Goal: Task Accomplishment & Management: Manage account settings

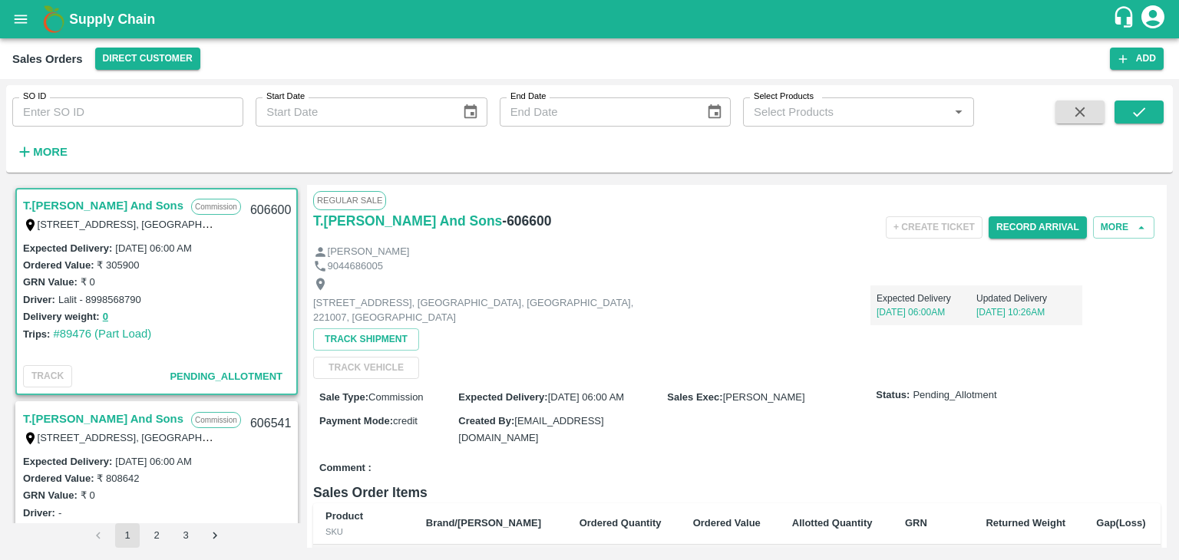
click at [1153, 19] on icon "account of current user" at bounding box center [1152, 16] width 23 height 23
click at [1087, 75] on li "Logout" at bounding box center [1116, 81] width 118 height 26
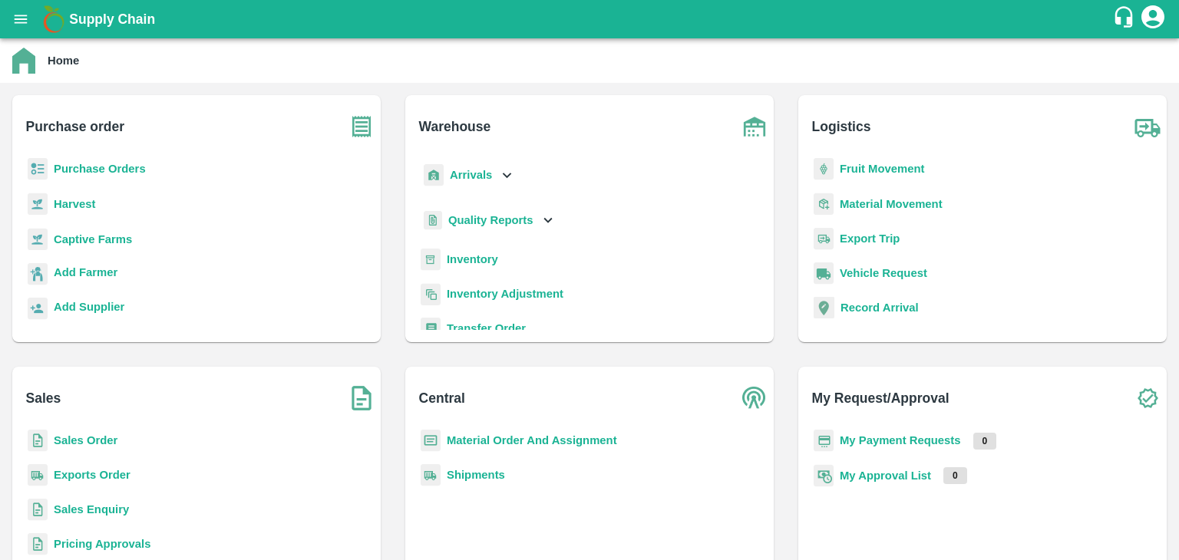
click at [70, 444] on b "Sales Order" at bounding box center [86, 440] width 64 height 12
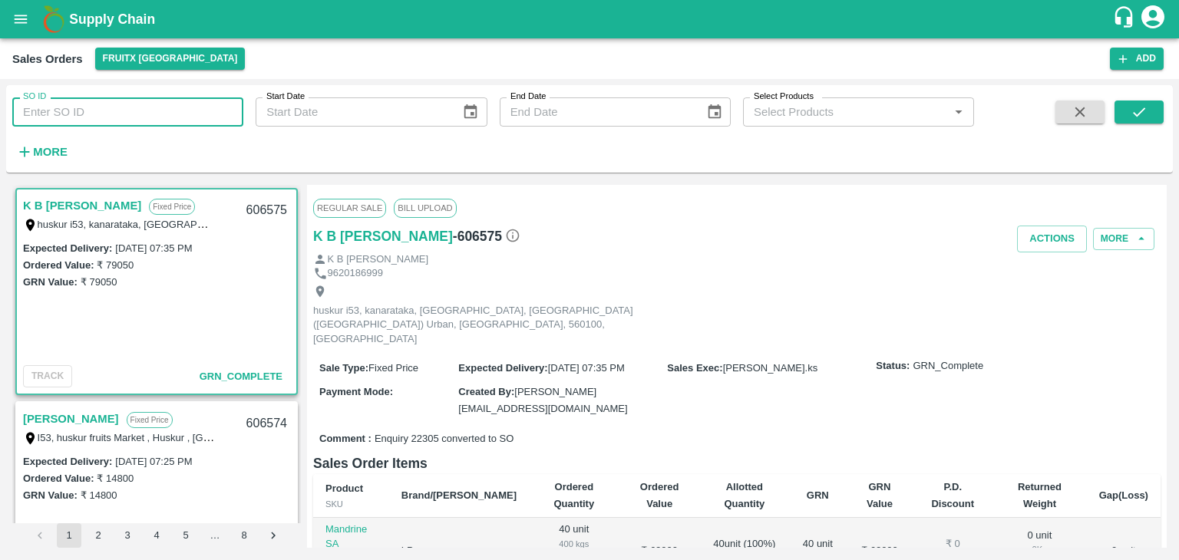
click at [157, 115] on input "SO ID" at bounding box center [127, 111] width 231 height 29
paste input "606452"
click at [1138, 112] on icon "submit" at bounding box center [1138, 112] width 17 height 17
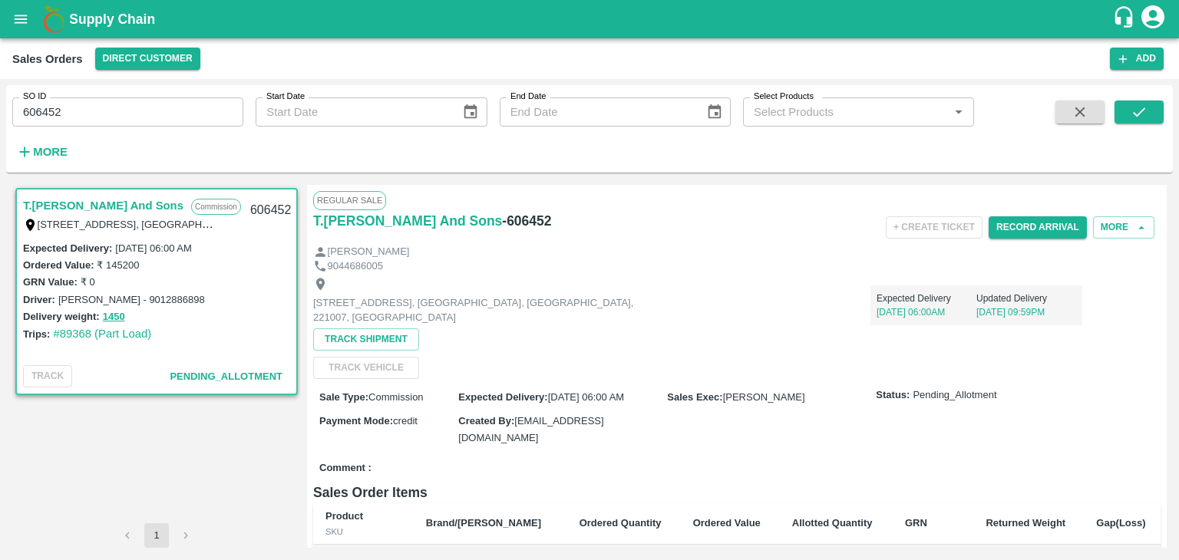
click at [233, 246] on div "Expected Delivery : [DATE] 06:00 AM" at bounding box center [156, 247] width 267 height 17
drag, startPoint x: 114, startPoint y: 244, endPoint x: 275, endPoint y: 262, distance: 162.1
drag, startPoint x: 275, startPoint y: 262, endPoint x: 766, endPoint y: 278, distance: 491.4
click at [766, 278] on div "Expected Delivery [DATE] 06:00AM Updated Delivery [DATE] 09:59PM" at bounding box center [870, 299] width 424 height 52
click at [1034, 223] on button "Record Arrival" at bounding box center [1037, 227] width 98 height 22
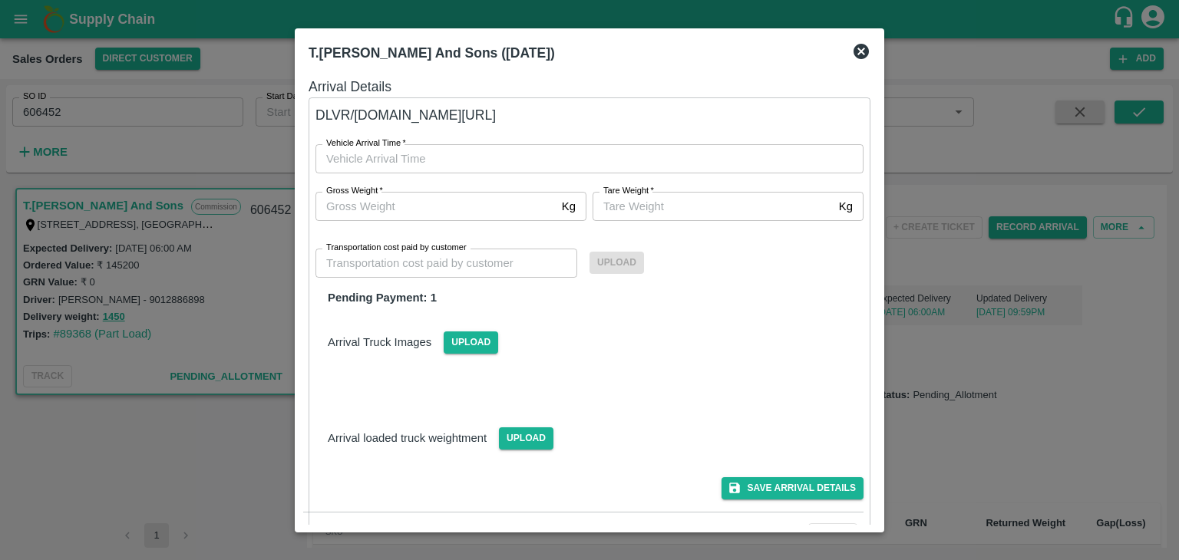
click at [863, 44] on icon at bounding box center [860, 51] width 15 height 15
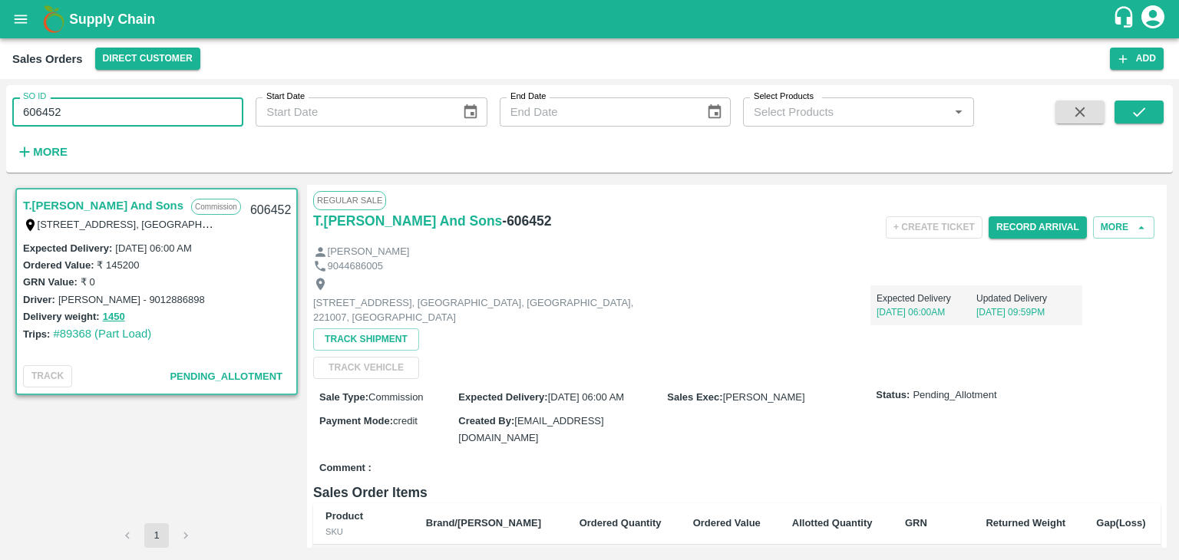
click at [69, 111] on input "606452" at bounding box center [127, 111] width 231 height 29
click at [1134, 114] on icon "submit" at bounding box center [1139, 111] width 12 height 9
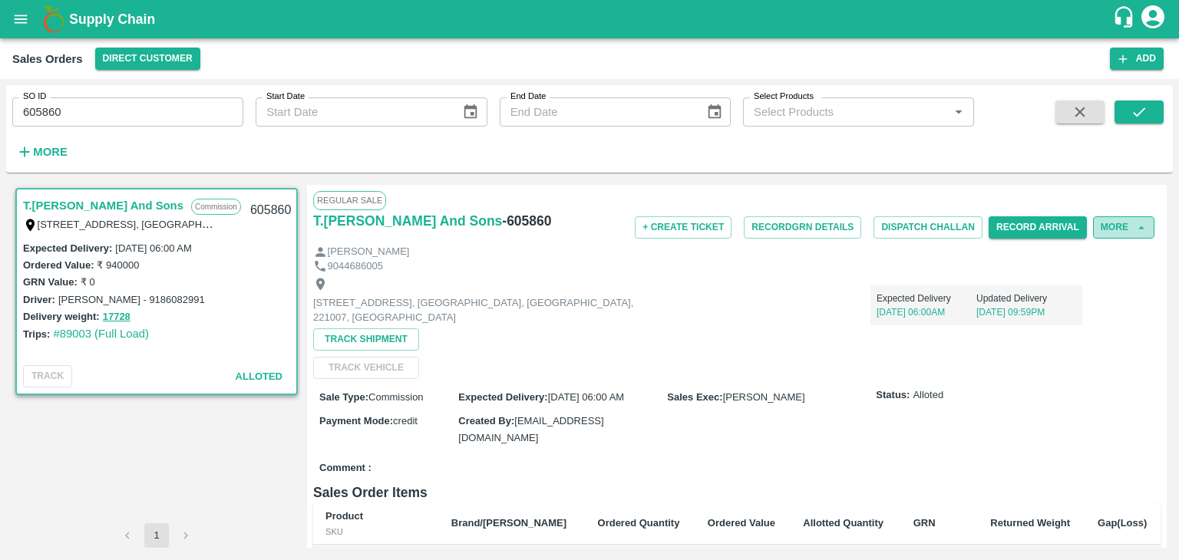
click at [1124, 232] on button "More" at bounding box center [1123, 227] width 61 height 22
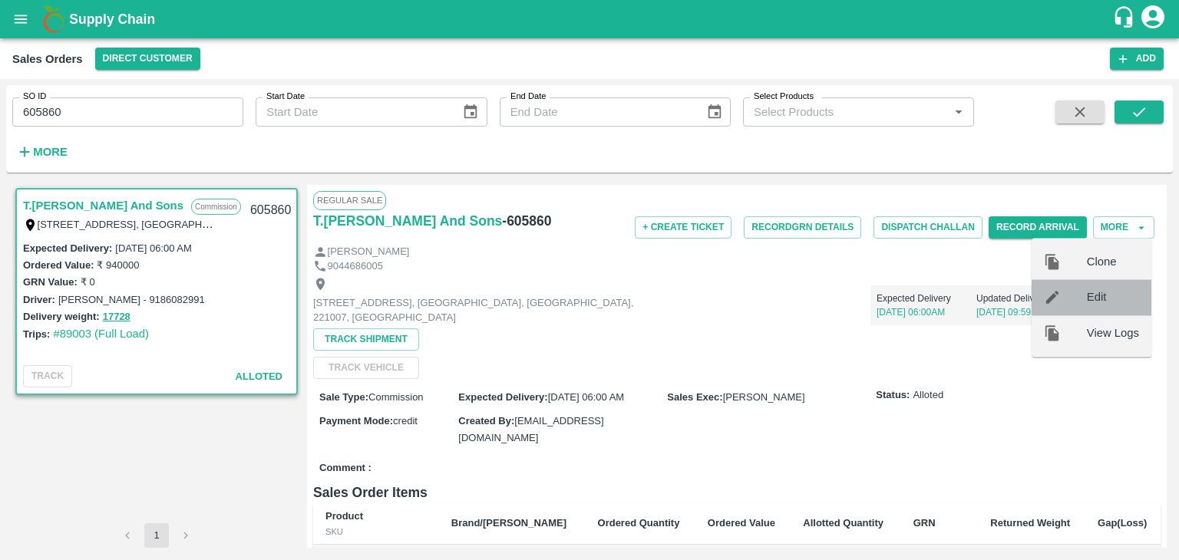
click at [1097, 292] on span "Edit" at bounding box center [1113, 297] width 52 height 17
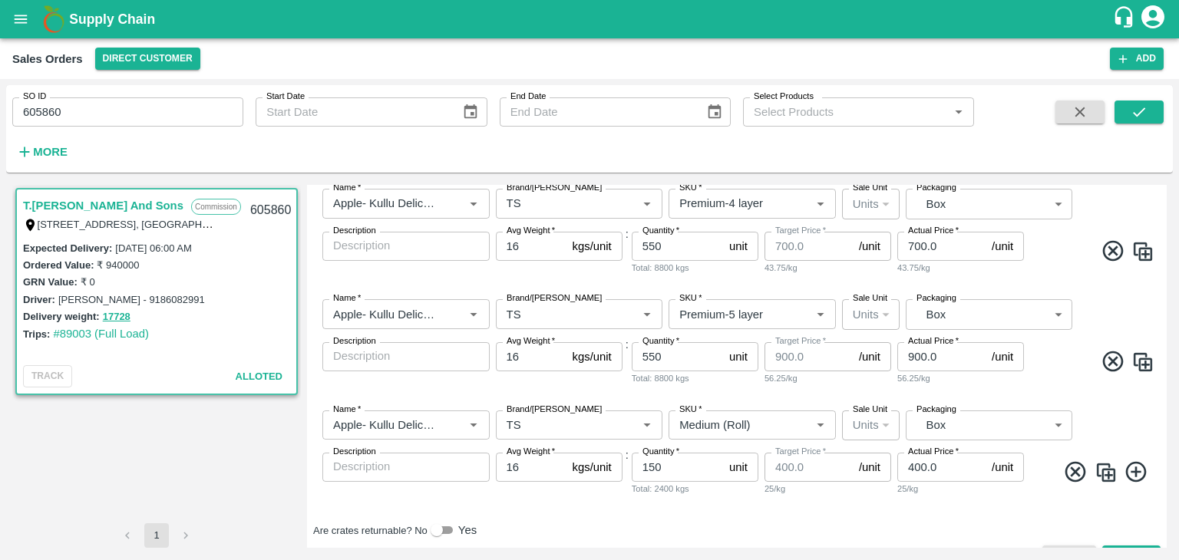
scroll to position [202, 0]
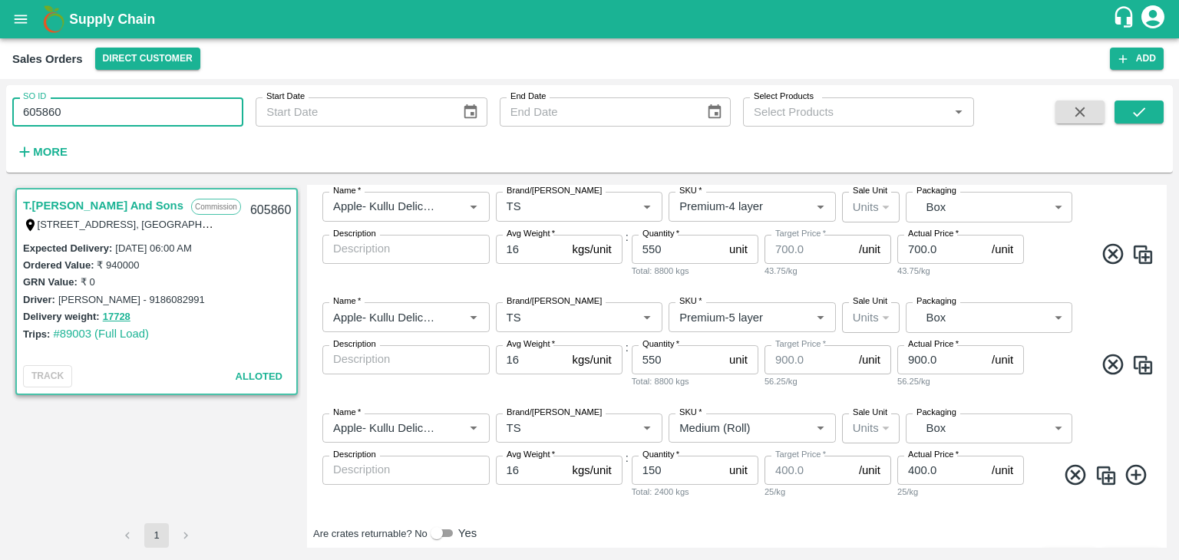
click at [68, 108] on input "605860" at bounding box center [127, 111] width 231 height 29
type input "605323"
click at [1142, 109] on icon "submit" at bounding box center [1139, 111] width 12 height 9
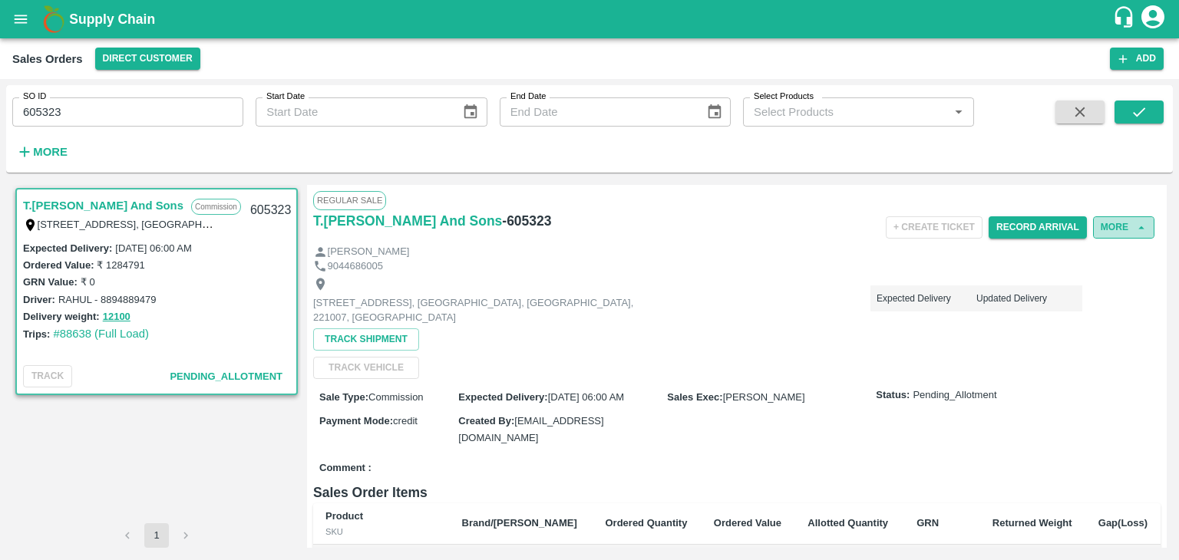
click at [1134, 223] on icon "button" at bounding box center [1141, 228] width 14 height 14
click at [1134, 229] on icon "button" at bounding box center [1141, 228] width 14 height 14
click at [1113, 225] on button "More" at bounding box center [1123, 227] width 61 height 22
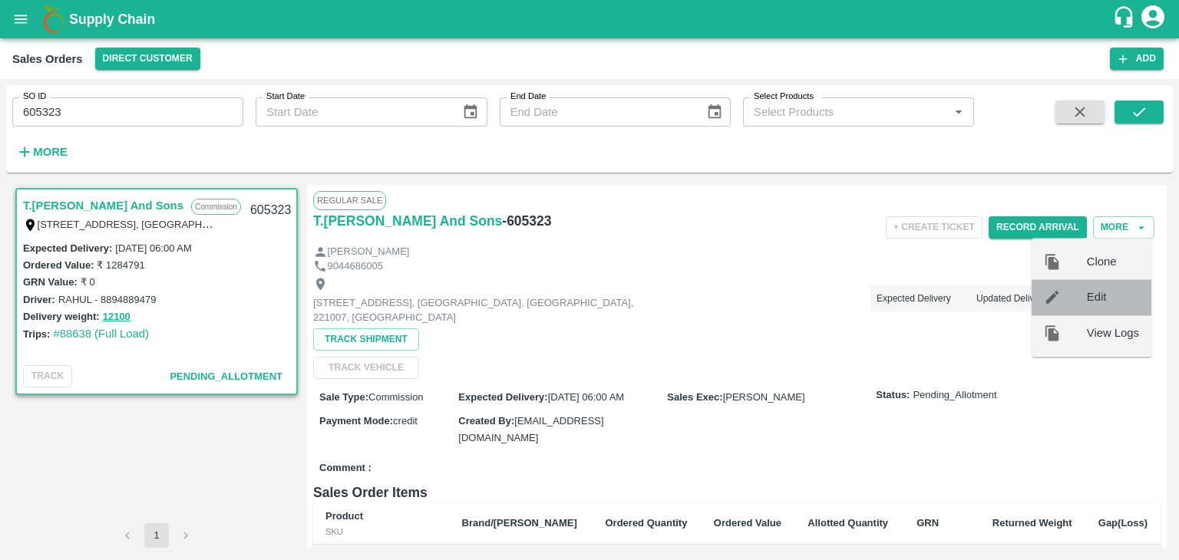
click at [1096, 291] on span "Edit" at bounding box center [1113, 297] width 52 height 17
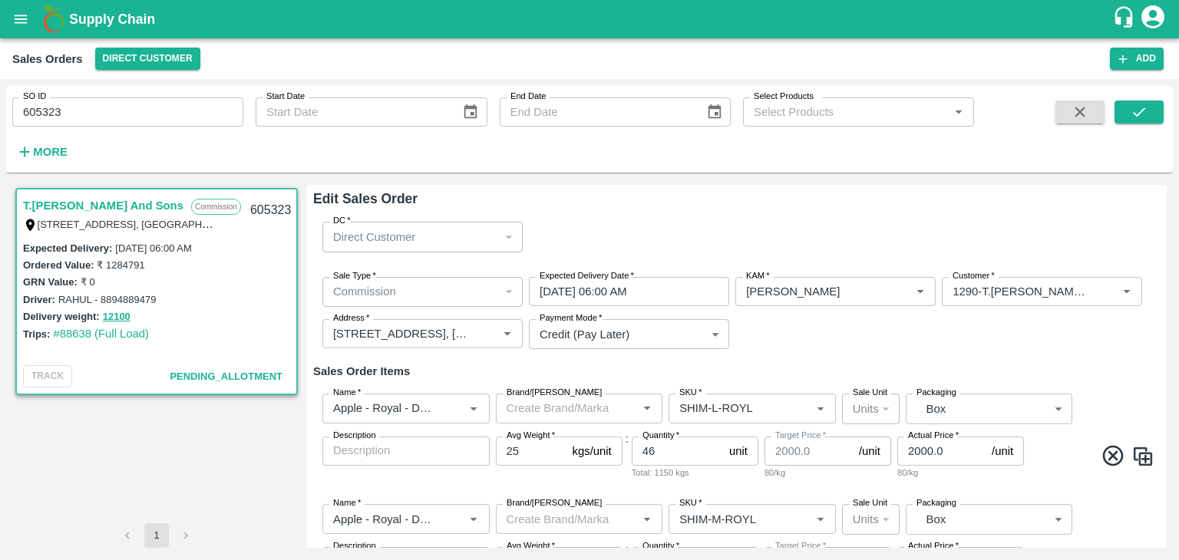
drag, startPoint x: 1166, startPoint y: 218, endPoint x: 1166, endPoint y: 228, distance: 10.0
click at [1166, 228] on div "T.[PERSON_NAME] And Sons Commission Shop [STREET_ADDRESS] 221007, [GEOGRAPHIC_D…" at bounding box center [589, 366] width 1166 height 375
drag, startPoint x: 1166, startPoint y: 228, endPoint x: 1165, endPoint y: 220, distance: 7.8
click at [1165, 220] on div "T.[PERSON_NAME] And Sons Commission Shop [STREET_ADDRESS] 221007, [GEOGRAPHIC_D…" at bounding box center [589, 366] width 1166 height 375
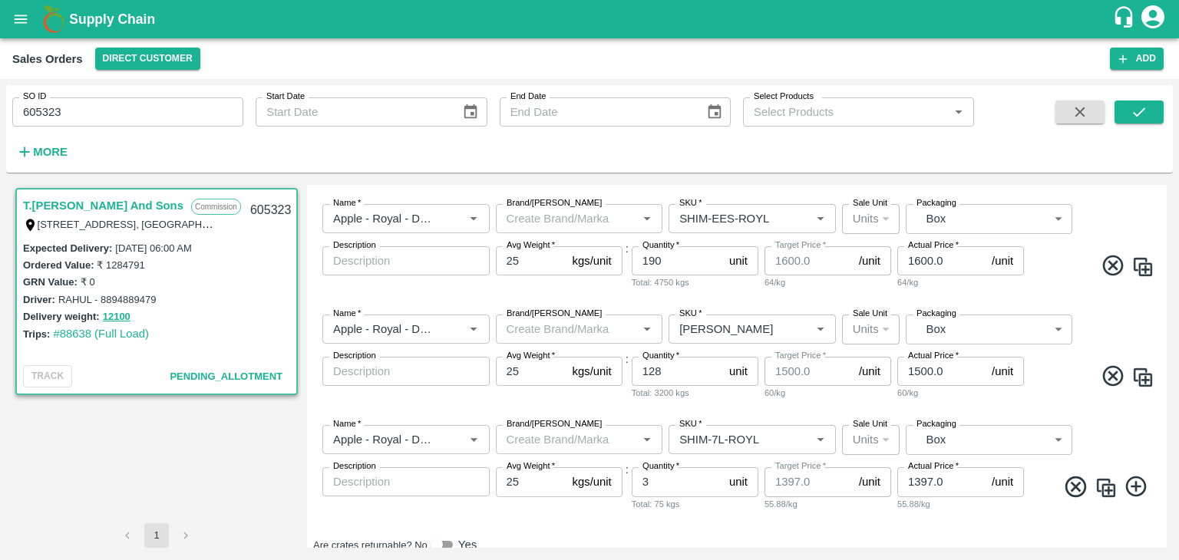
scroll to position [676, 0]
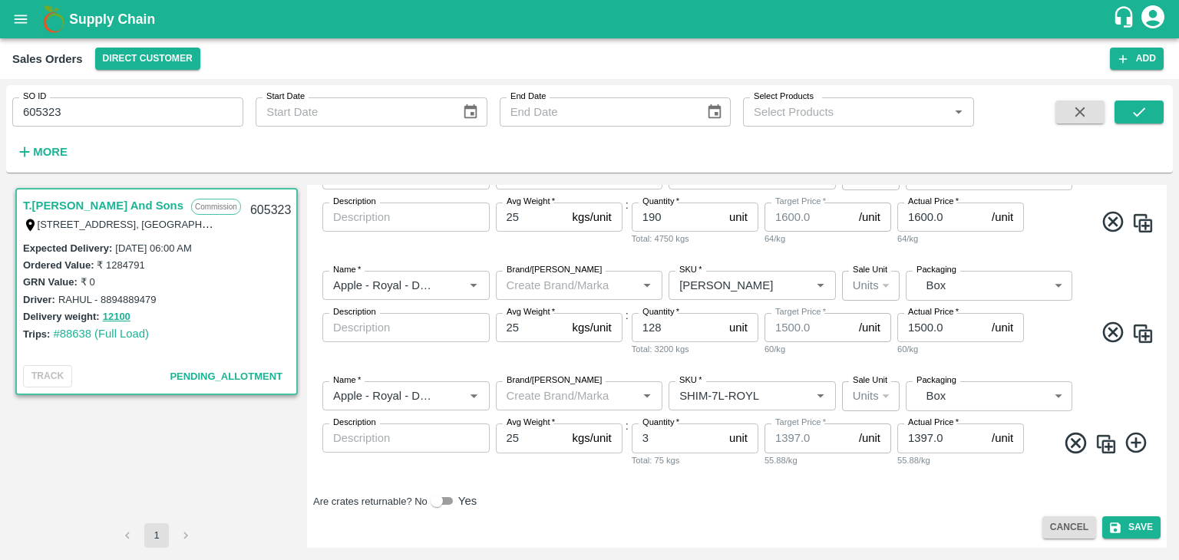
click at [1072, 443] on icon at bounding box center [1075, 443] width 21 height 21
click at [1074, 443] on icon at bounding box center [1075, 443] width 21 height 21
click at [1075, 445] on icon at bounding box center [1075, 443] width 21 height 21
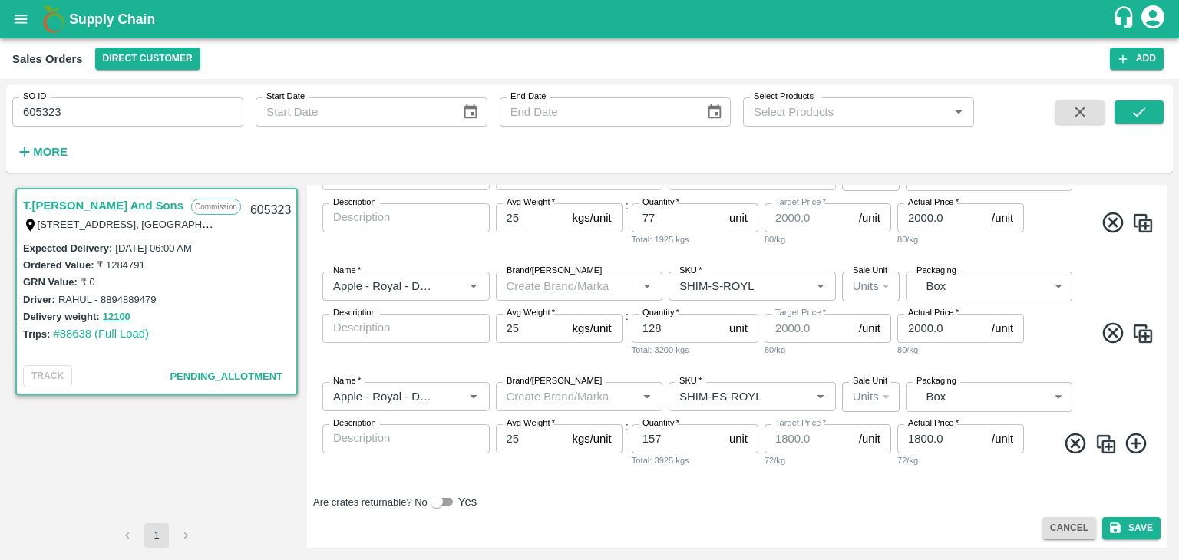
scroll to position [345, 0]
click at [1075, 445] on icon at bounding box center [1075, 444] width 21 height 21
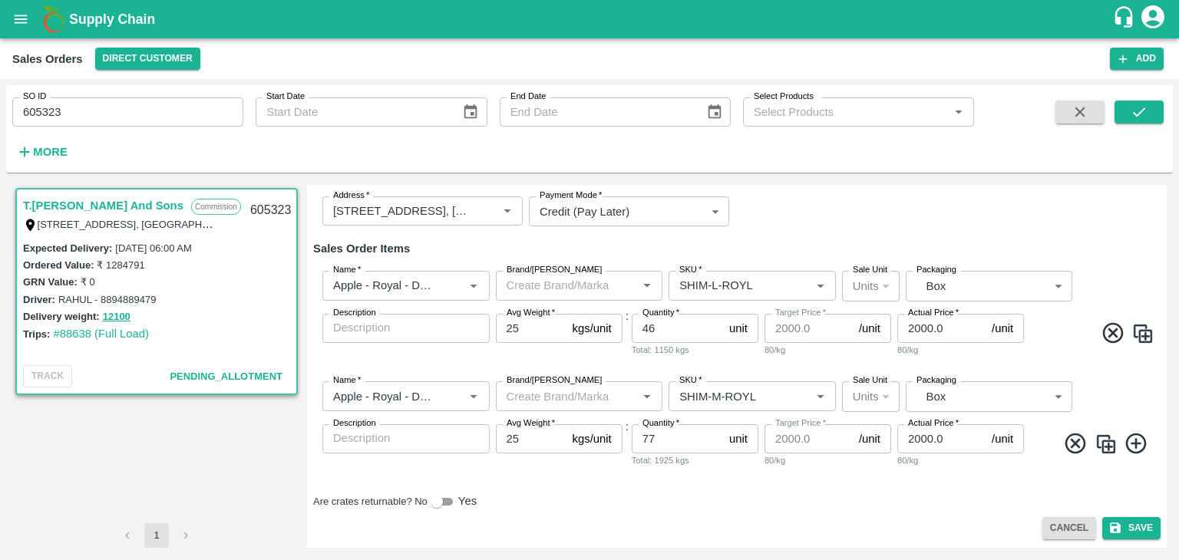
scroll to position [124, 0]
click at [1075, 445] on icon at bounding box center [1075, 443] width 21 height 21
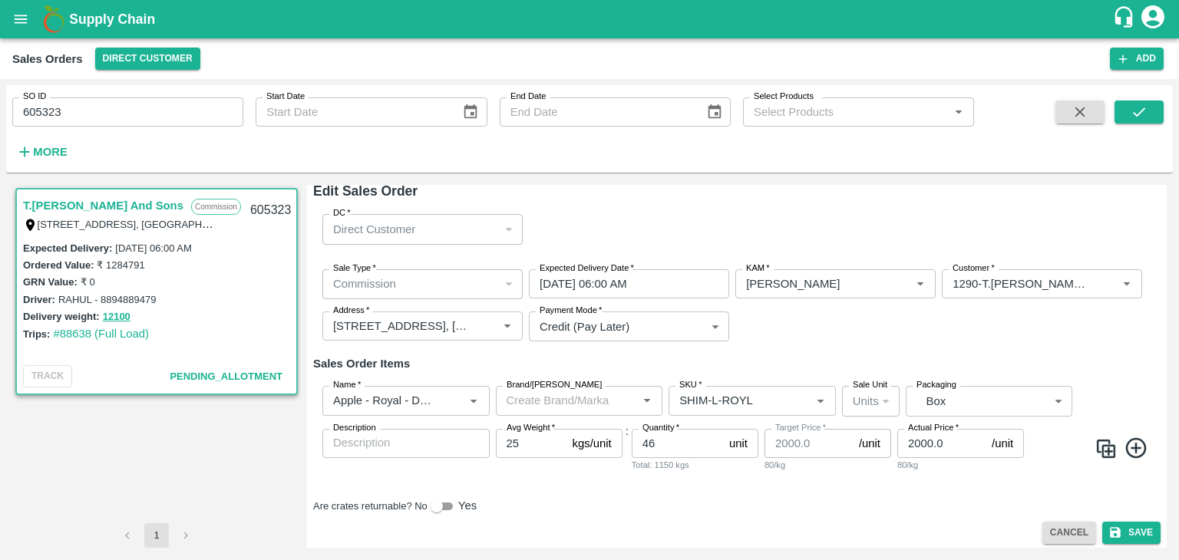
scroll to position [12, 0]
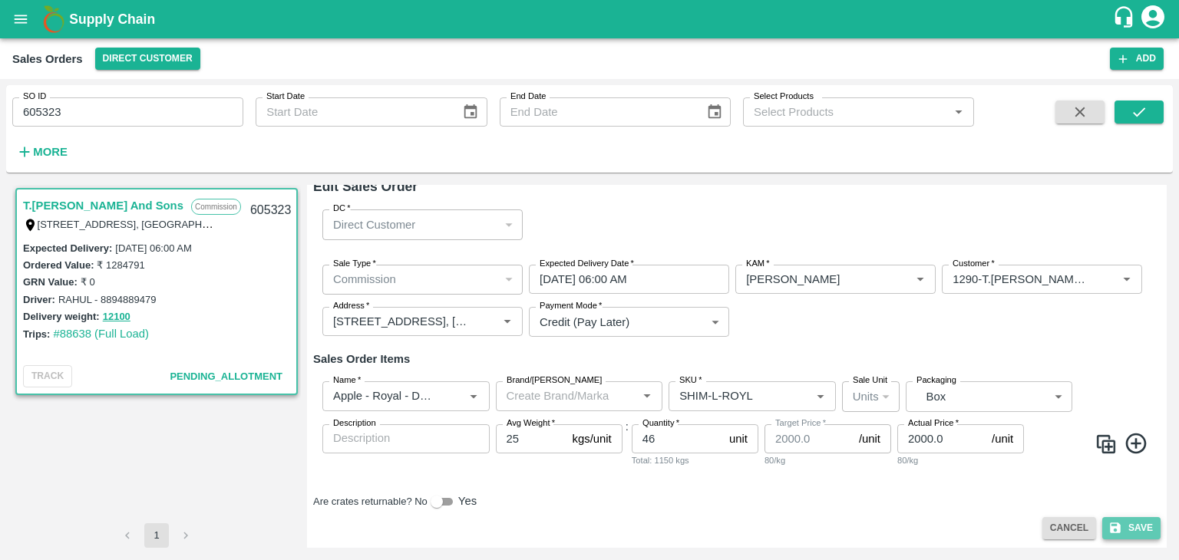
click at [1124, 529] on button "Save" at bounding box center [1131, 528] width 58 height 22
click at [1132, 120] on icon "submit" at bounding box center [1138, 112] width 17 height 17
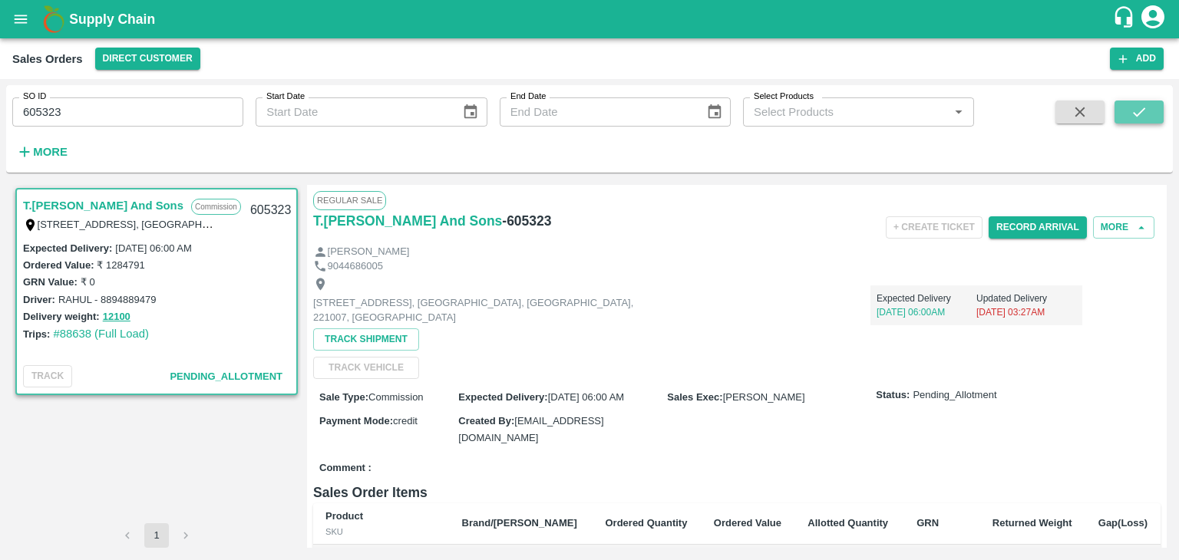
click at [1144, 112] on icon "submit" at bounding box center [1138, 112] width 17 height 17
